Goal: Book appointment/travel/reservation

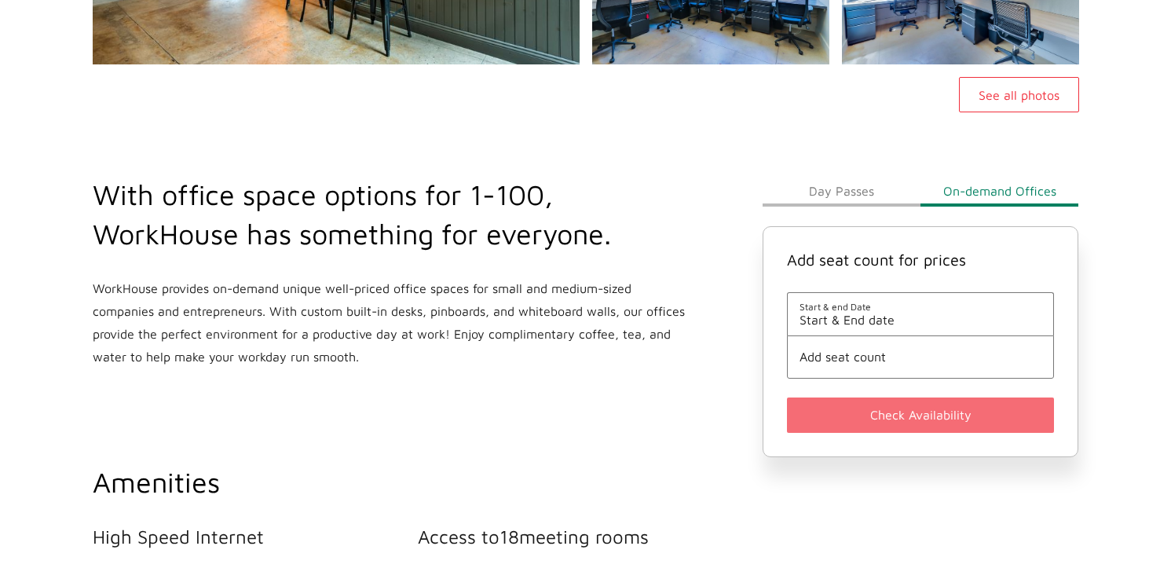
scroll to position [177, 0]
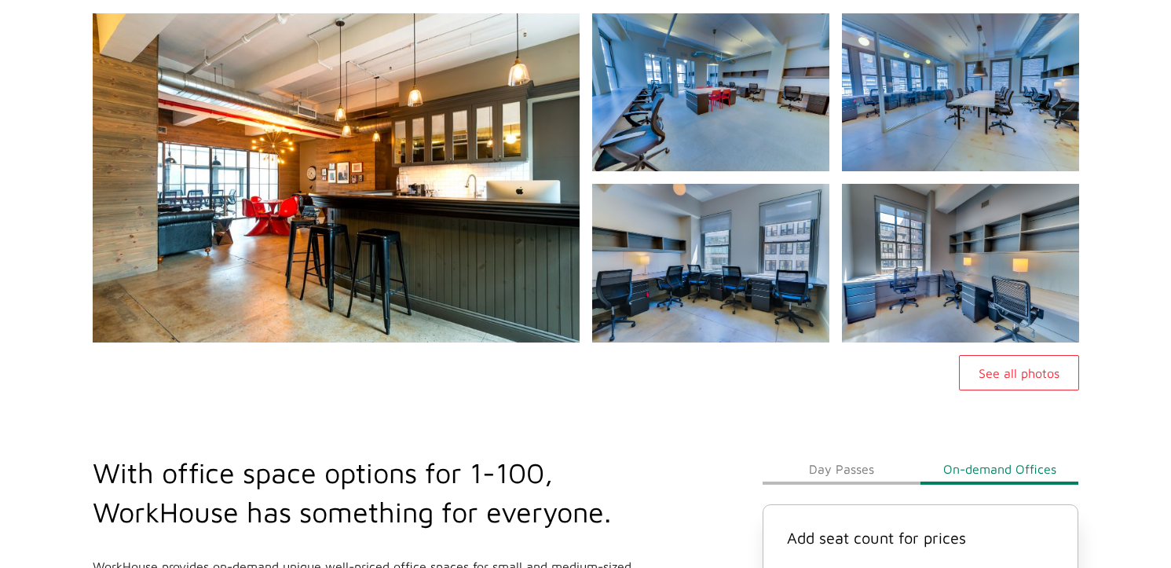
click at [850, 472] on button "Day Passes" at bounding box center [842, 468] width 158 height 31
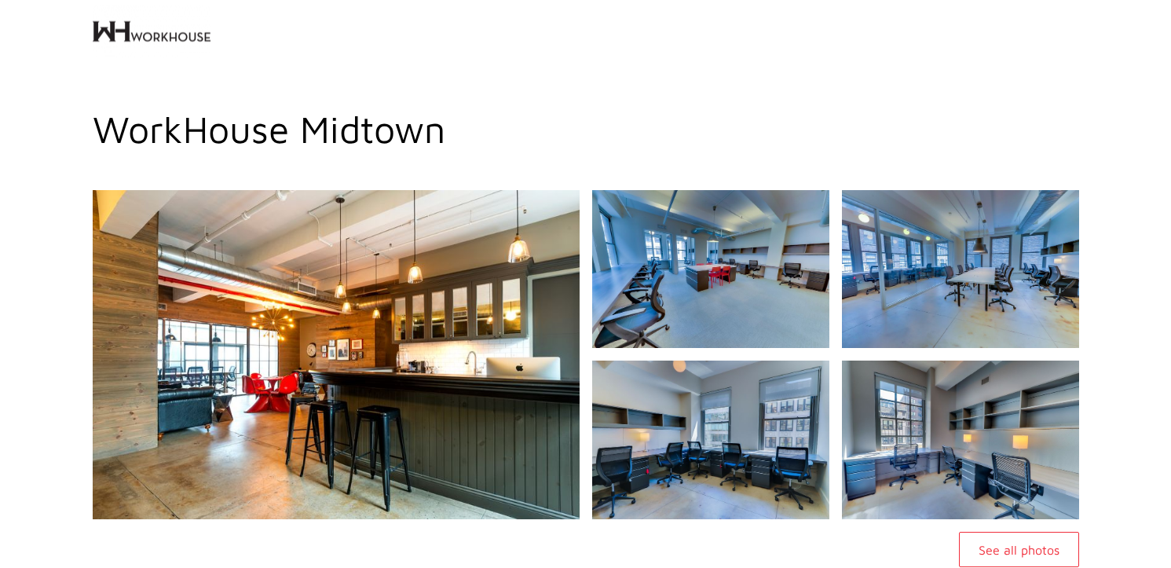
click at [357, 138] on h1 "WorkHouse Midtown" at bounding box center [586, 129] width 987 height 44
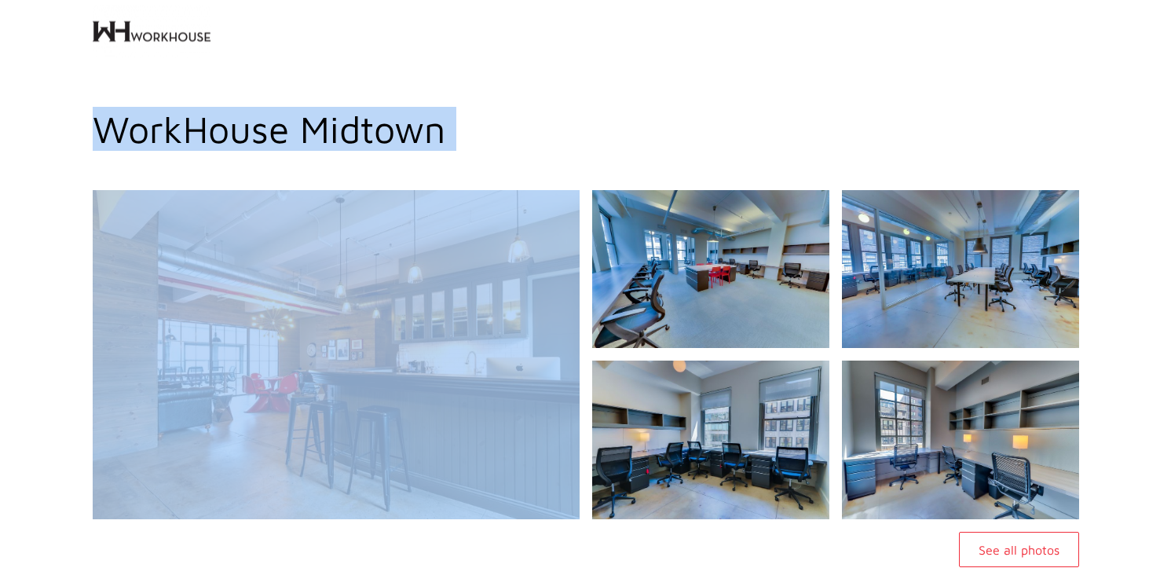
click at [357, 138] on h1 "WorkHouse Midtown" at bounding box center [586, 129] width 987 height 44
copy h1 "WorkHouse Midtown"
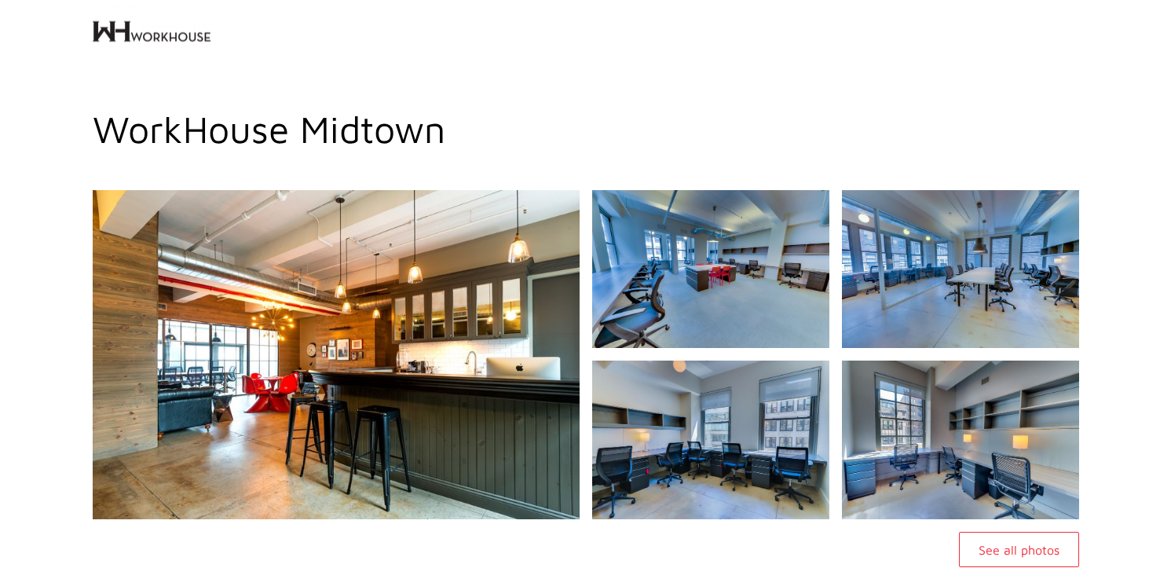
click at [121, 52] on img at bounding box center [152, 31] width 118 height 63
click at [185, 28] on img at bounding box center [152, 31] width 118 height 63
